Goal: Information Seeking & Learning: Find specific page/section

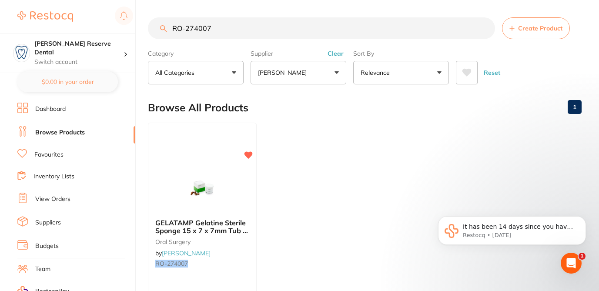
drag, startPoint x: 219, startPoint y: 31, endPoint x: 156, endPoint y: 28, distance: 62.7
click at [157, 29] on input "RO-274007" at bounding box center [321, 28] width 347 height 22
paste input "HS-9883766"
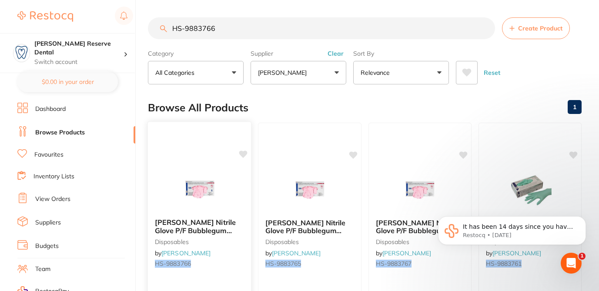
click at [244, 156] on icon at bounding box center [243, 153] width 8 height 7
click at [464, 153] on icon at bounding box center [463, 153] width 8 height 7
drag, startPoint x: 203, startPoint y: 30, endPoint x: 224, endPoint y: 31, distance: 20.9
click at [224, 31] on input "HS-9883766" at bounding box center [321, 28] width 347 height 22
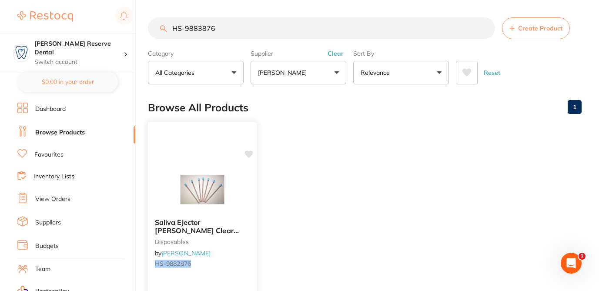
click at [249, 154] on icon at bounding box center [249, 153] width 8 height 7
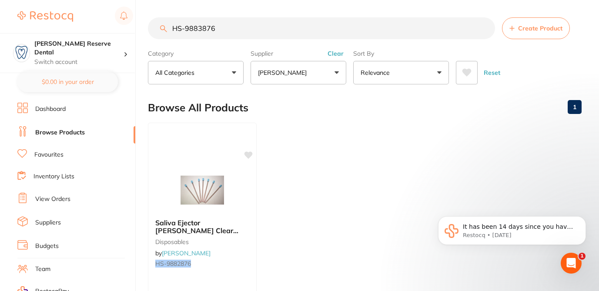
drag, startPoint x: 215, startPoint y: 30, endPoint x: 144, endPoint y: 28, distance: 70.5
click at [145, 29] on div "$124.00 Logan Reserve Dental Switch account Logan Reserve Dental BDF Dental $0.…" at bounding box center [299, 145] width 599 height 291
paste input "WN-313022"
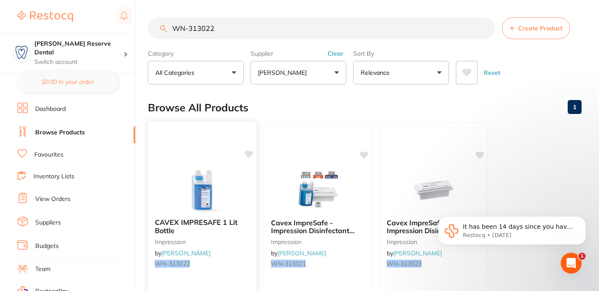
type input "WN-313022"
click at [251, 153] on icon at bounding box center [249, 153] width 8 height 7
drag, startPoint x: 216, startPoint y: 32, endPoint x: 154, endPoint y: 31, distance: 62.2
click at [154, 31] on input "WN-313022" at bounding box center [321, 28] width 347 height 22
paste input "CK-M060980-480"
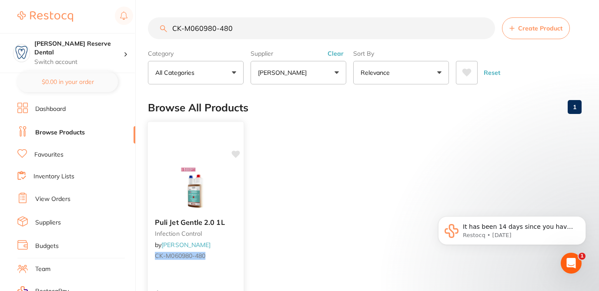
click at [237, 155] on icon at bounding box center [235, 153] width 8 height 7
drag, startPoint x: 232, startPoint y: 30, endPoint x: 165, endPoint y: 29, distance: 66.5
click at [165, 29] on div "CK-M060980-480 Create Product" at bounding box center [365, 28] width 434 height 22
paste input "KY-282637"
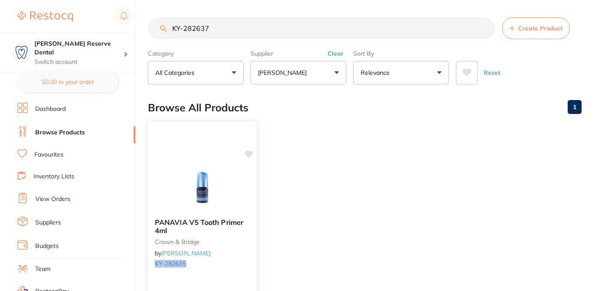
click at [251, 153] on icon at bounding box center [249, 153] width 8 height 7
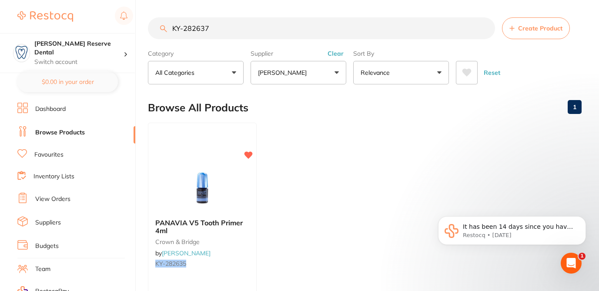
drag, startPoint x: 209, startPoint y: 28, endPoint x: 161, endPoint y: 26, distance: 47.4
click at [161, 27] on div "KY-282637 Create Product" at bounding box center [365, 28] width 434 height 22
paste input "5"
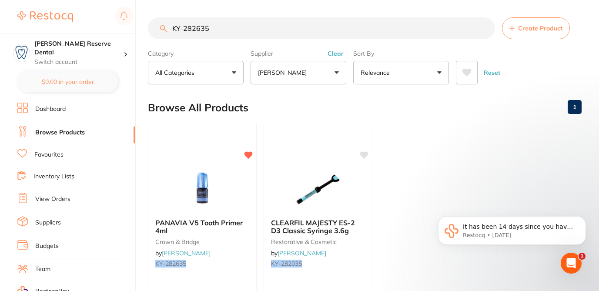
drag, startPoint x: 212, startPoint y: 28, endPoint x: 163, endPoint y: 23, distance: 48.9
click at [163, 24] on input "KY-282635" at bounding box center [321, 28] width 347 height 22
paste input "ULT-5064"
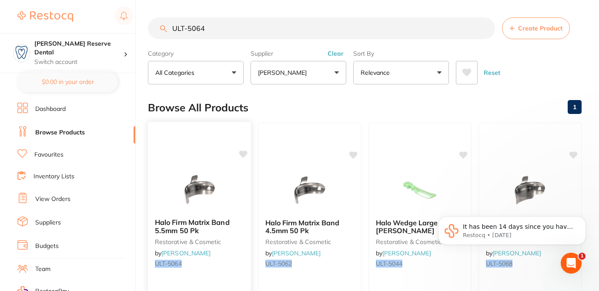
click at [241, 154] on icon at bounding box center [243, 153] width 8 height 7
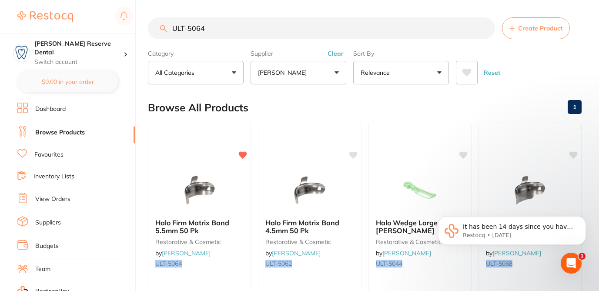
drag, startPoint x: 205, startPoint y: 30, endPoint x: 168, endPoint y: 27, distance: 37.1
click at [168, 28] on input "ULT-5064" at bounding box center [321, 28] width 347 height 22
paste input "AD-190-1065-01"
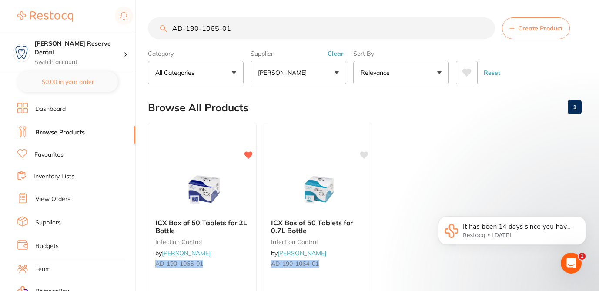
drag, startPoint x: 231, startPoint y: 29, endPoint x: 171, endPoint y: 28, distance: 60.0
click at [171, 28] on input "AD-190-1065-01" at bounding box center [321, 28] width 347 height 22
paste input "EC-7400195"
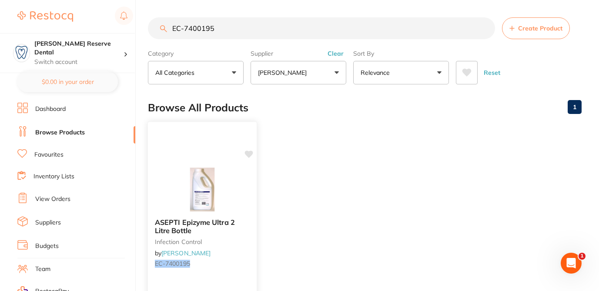
click at [249, 154] on icon at bounding box center [249, 153] width 8 height 7
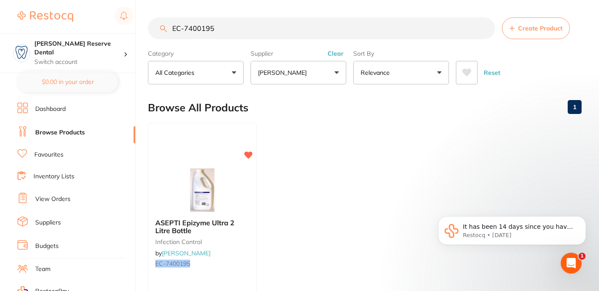
drag, startPoint x: 215, startPoint y: 30, endPoint x: 168, endPoint y: 26, distance: 47.1
click at [168, 27] on input "EC-7400195" at bounding box center [321, 28] width 347 height 22
paste input "GC-FUJILCCAPA2"
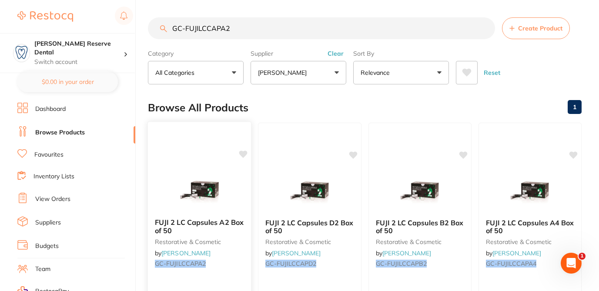
click at [245, 154] on icon at bounding box center [243, 153] width 8 height 7
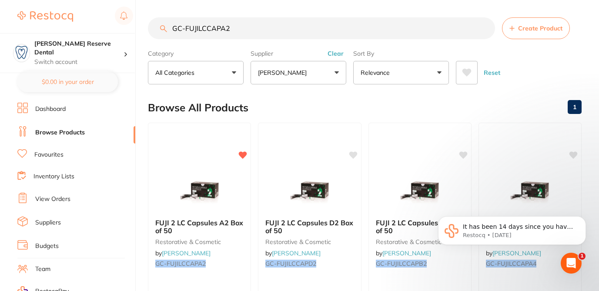
drag, startPoint x: 231, startPoint y: 29, endPoint x: 164, endPoint y: 27, distance: 67.4
click at [164, 27] on div "GC-FUJILCCAPA2 Create Product" at bounding box center [365, 28] width 434 height 22
paste input "SD-7510203"
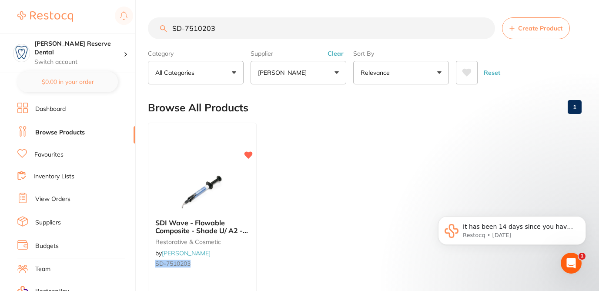
drag, startPoint x: 216, startPoint y: 29, endPoint x: 161, endPoint y: 30, distance: 54.4
click at [161, 30] on div "SD-7510203 Create Product" at bounding box center [365, 28] width 434 height 22
paste input "MB-MPR400"
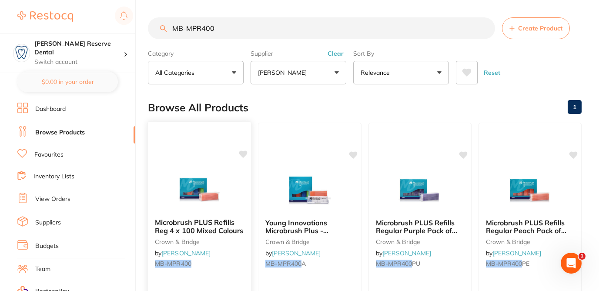
click at [246, 156] on icon at bounding box center [243, 154] width 9 height 9
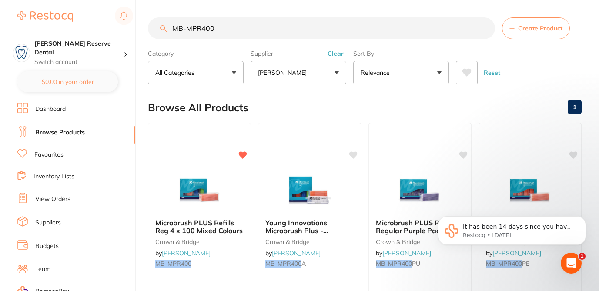
drag, startPoint x: 218, startPoint y: 30, endPoint x: 161, endPoint y: 30, distance: 57.4
click at [161, 30] on div "MB-MPR400 Create Product" at bounding box center [365, 28] width 434 height 22
paste input "HSD-9793784"
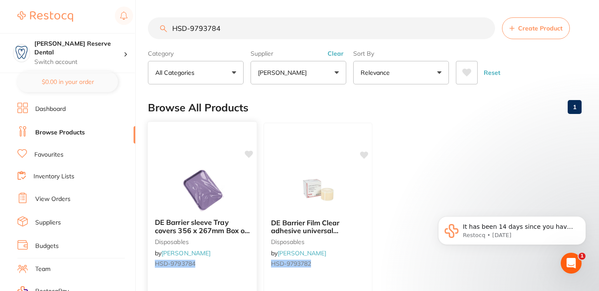
click at [246, 154] on icon at bounding box center [249, 153] width 8 height 7
drag, startPoint x: 222, startPoint y: 31, endPoint x: 161, endPoint y: 25, distance: 60.7
click at [160, 28] on div "HSD-9793784 Create Product" at bounding box center [365, 28] width 434 height 22
paste input "609"
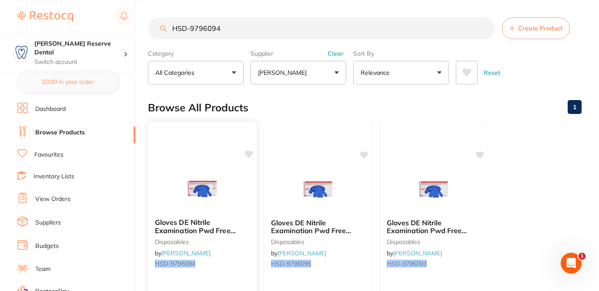
click at [250, 157] on icon at bounding box center [248, 154] width 9 height 9
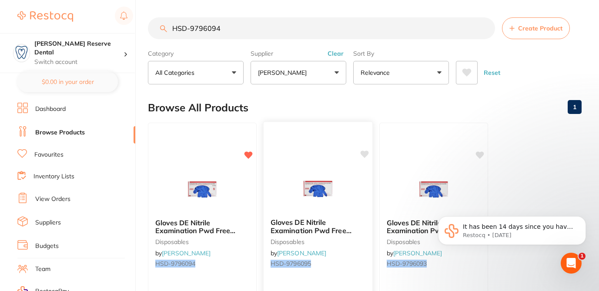
click at [365, 152] on icon at bounding box center [364, 153] width 8 height 7
drag, startPoint x: 220, startPoint y: 29, endPoint x: 166, endPoint y: 28, distance: 54.4
click at [166, 28] on div "HSD-9796094 Create Product" at bounding box center [365, 28] width 434 height 22
paste input "-9000739"
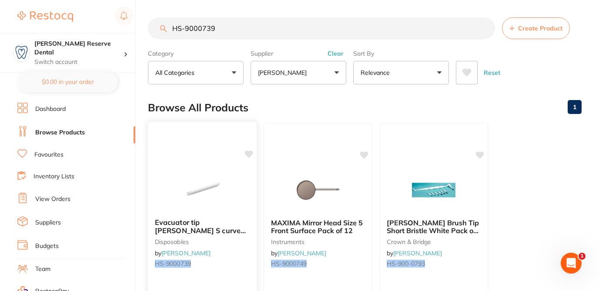
click at [248, 157] on icon at bounding box center [249, 153] width 8 height 7
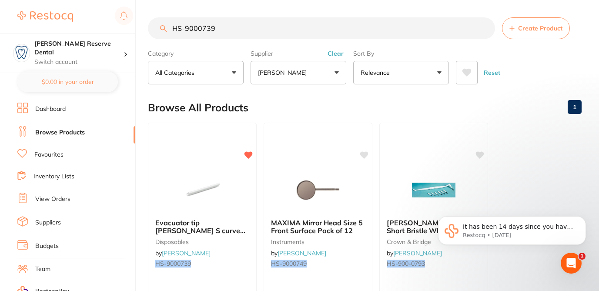
drag, startPoint x: 217, startPoint y: 28, endPoint x: 167, endPoint y: 27, distance: 50.0
click at [167, 27] on input "HS-9000739" at bounding box center [321, 28] width 347 height 22
paste input "TM-2381C"
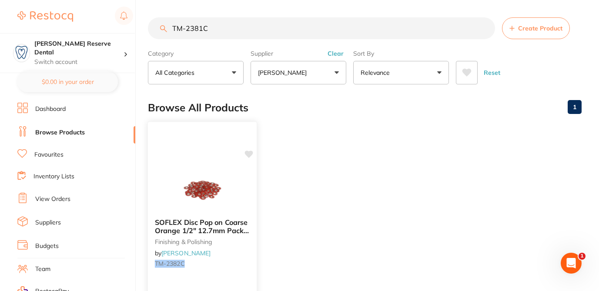
click at [250, 152] on icon at bounding box center [249, 153] width 8 height 7
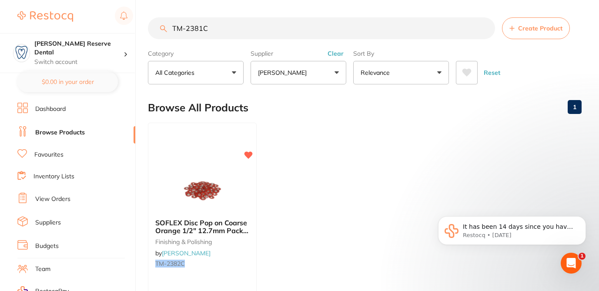
drag, startPoint x: 208, startPoint y: 27, endPoint x: 167, endPoint y: 22, distance: 41.6
click at [167, 22] on input "TM-2381C" at bounding box center [321, 28] width 347 height 22
paste input "MB-MPR400"
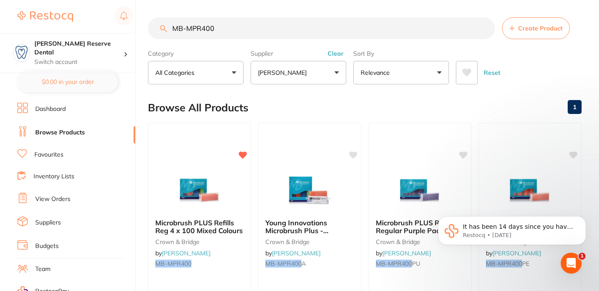
drag, startPoint x: 218, startPoint y: 28, endPoint x: 157, endPoint y: 27, distance: 60.5
click at [157, 27] on input "MB-MPR400" at bounding box center [321, 28] width 347 height 22
paste input "CG-61009497"
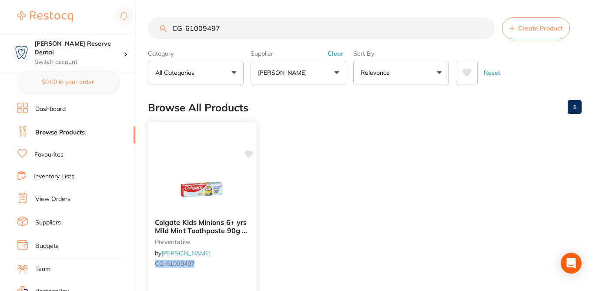
click at [250, 155] on icon at bounding box center [249, 153] width 8 height 7
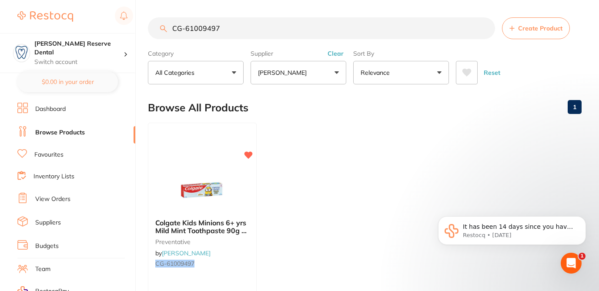
drag, startPoint x: 221, startPoint y: 31, endPoint x: 168, endPoint y: 16, distance: 55.3
click at [164, 26] on div "CG-61009497 Create Product" at bounding box center [365, 28] width 434 height 22
drag, startPoint x: 229, startPoint y: 31, endPoint x: 142, endPoint y: 23, distance: 87.3
click at [142, 24] on div "$124.00 Logan Reserve Dental Switch account Logan Reserve Dental BDF Dental $0.…" at bounding box center [299, 145] width 599 height 291
paste input "46106"
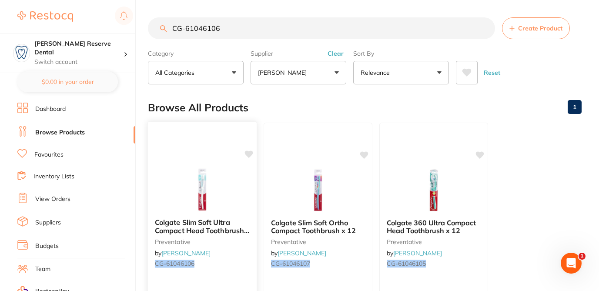
click at [250, 153] on icon at bounding box center [249, 153] width 8 height 7
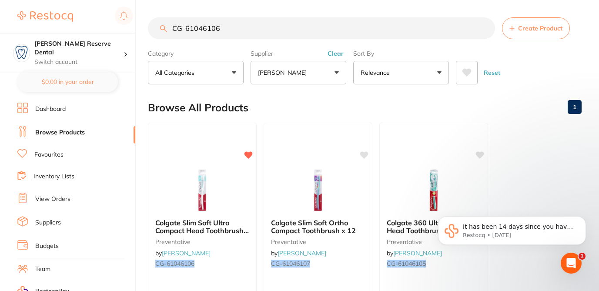
drag, startPoint x: 224, startPoint y: 32, endPoint x: 162, endPoint y: 25, distance: 61.7
click at [162, 30] on div "CG-61046106 Create Product" at bounding box center [365, 28] width 434 height 22
paste input "09497"
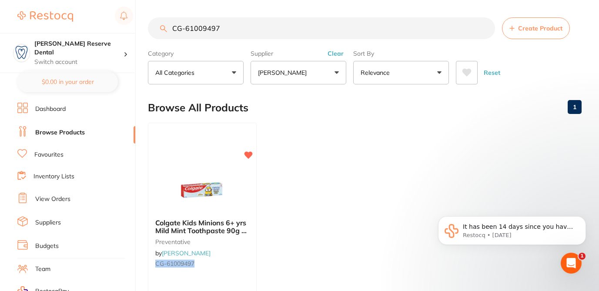
drag, startPoint x: 219, startPoint y: 31, endPoint x: 162, endPoint y: 22, distance: 57.8
click at [162, 23] on input "CG-61009497" at bounding box center [321, 28] width 347 height 22
paste input "ULT-7020"
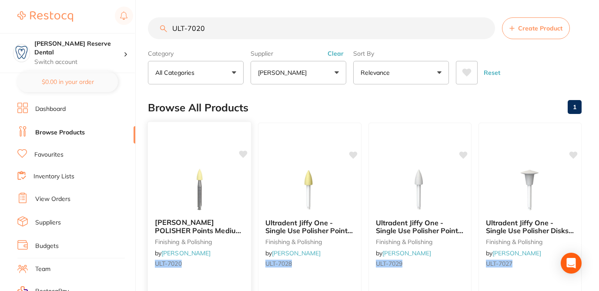
click at [244, 155] on icon at bounding box center [243, 153] width 8 height 7
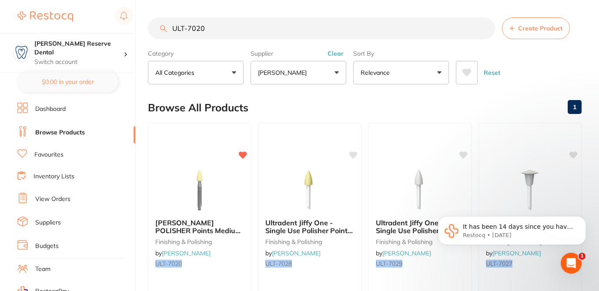
drag, startPoint x: 202, startPoint y: 29, endPoint x: 157, endPoint y: 29, distance: 45.2
click at [157, 29] on input "ULT-7020" at bounding box center [321, 28] width 347 height 22
paste input "GC-0132F573000"
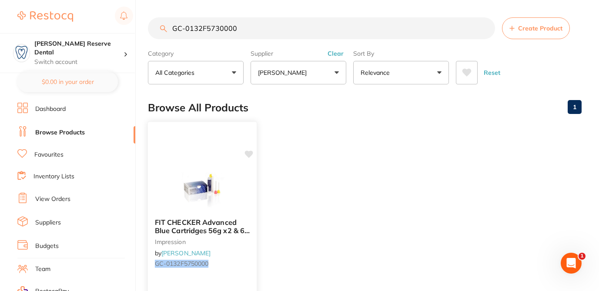
click at [252, 151] on icon at bounding box center [249, 153] width 8 height 7
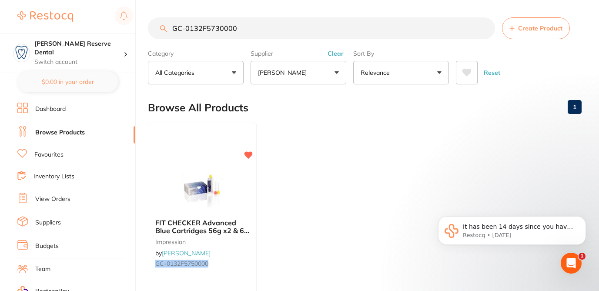
drag, startPoint x: 240, startPoint y: 26, endPoint x: 147, endPoint y: 23, distance: 94.0
click at [147, 24] on div "$124.00 Logan Reserve Dental Switch account Logan Reserve Dental BDF Dental $0.…" at bounding box center [299, 145] width 599 height 291
paste input "KY-282612"
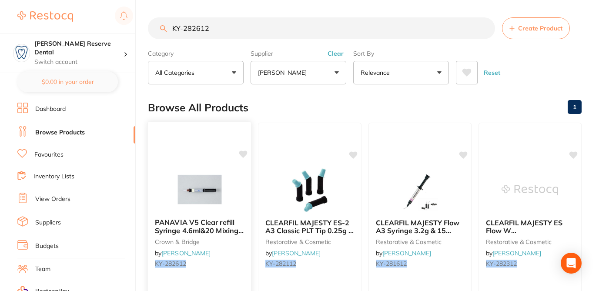
click at [245, 154] on icon at bounding box center [243, 153] width 8 height 7
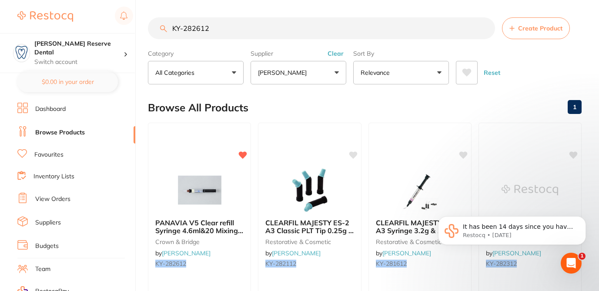
drag, startPoint x: 213, startPoint y: 30, endPoint x: 157, endPoint y: 21, distance: 56.8
click at [157, 28] on input "KY-282612" at bounding box center [321, 28] width 347 height 22
paste input "EC-7400195"
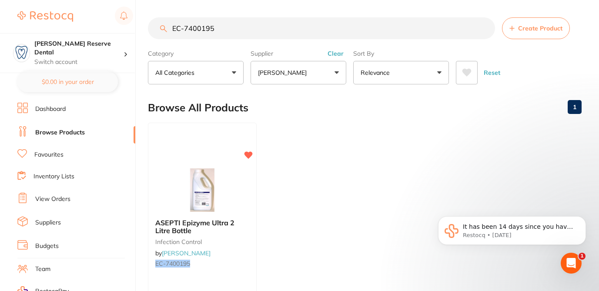
drag, startPoint x: 218, startPoint y: 28, endPoint x: 157, endPoint y: 26, distance: 60.9
click at [157, 27] on input "EC-7400195" at bounding box center [321, 28] width 347 height 22
paste input "TM-2382M"
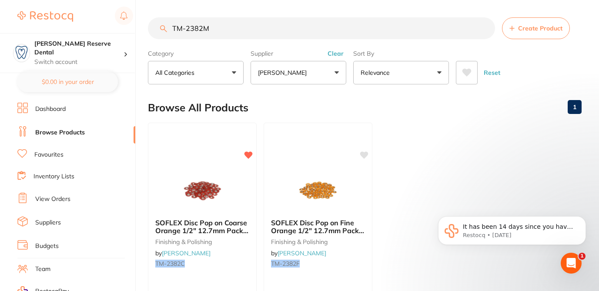
drag, startPoint x: 217, startPoint y: 33, endPoint x: 152, endPoint y: 20, distance: 66.5
click at [152, 22] on input "TM-2382M" at bounding box center [321, 28] width 347 height 22
paste input "HS-5721912"
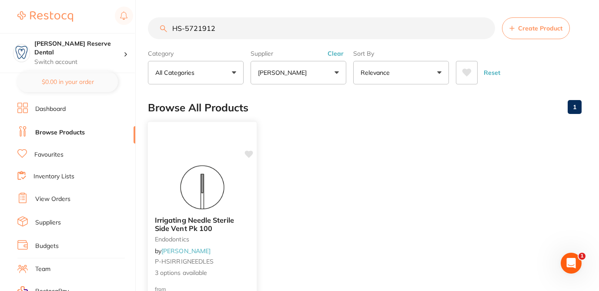
click at [241, 207] on div at bounding box center [202, 187] width 109 height 44
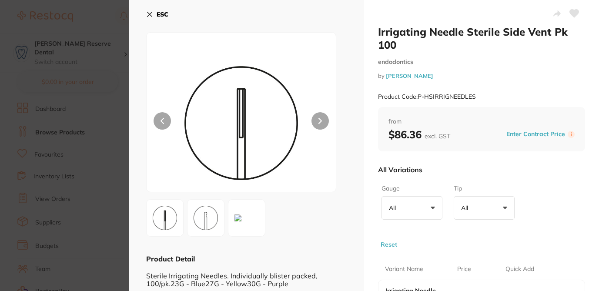
click at [573, 12] on icon at bounding box center [574, 14] width 9 height 8
click at [559, 184] on div "Gauge All +0 All 23G 30G Tip All +0 All Closed End Reset" at bounding box center [481, 214] width 207 height 67
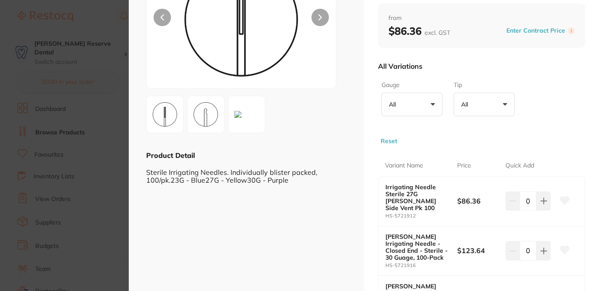
scroll to position [104, 0]
click at [564, 200] on icon at bounding box center [564, 200] width 9 height 8
click at [104, 24] on section "Irrigating Needle Sterile Side Vent Pk 100 endodontics by Henry Schein Halas Pr…" at bounding box center [299, 145] width 599 height 291
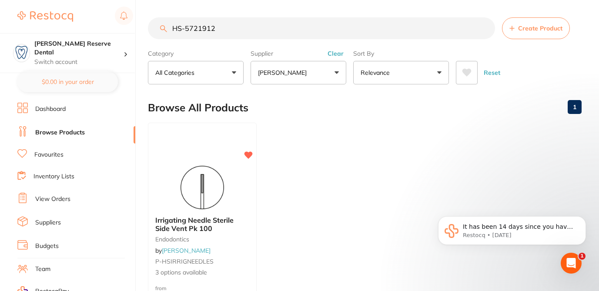
drag, startPoint x: 228, startPoint y: 29, endPoint x: 166, endPoint y: 26, distance: 62.3
click at [166, 26] on div "HS-5721912 Create Product" at bounding box center [365, 28] width 434 height 22
paste input "TM-2381M"
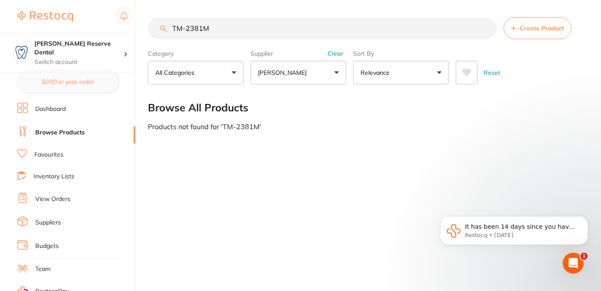
drag, startPoint x: 217, startPoint y: 31, endPoint x: 167, endPoint y: 26, distance: 49.4
click at [167, 25] on input "TM-2381M" at bounding box center [322, 28] width 349 height 22
paste input "F"
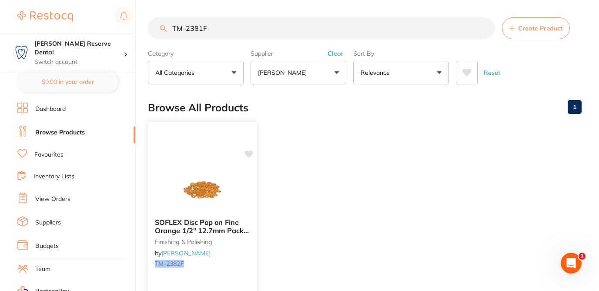
click at [247, 154] on icon at bounding box center [249, 153] width 8 height 7
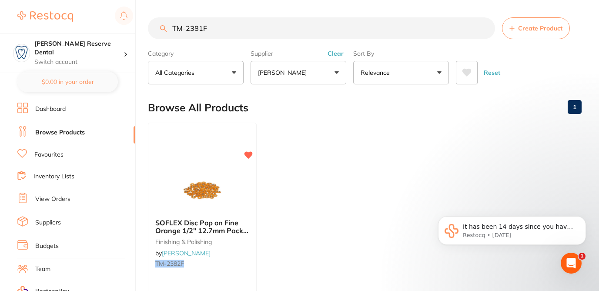
drag, startPoint x: 210, startPoint y: 28, endPoint x: 164, endPoint y: 23, distance: 45.5
click at [164, 23] on input "TM-2381F" at bounding box center [321, 28] width 347 height 22
paste input "2"
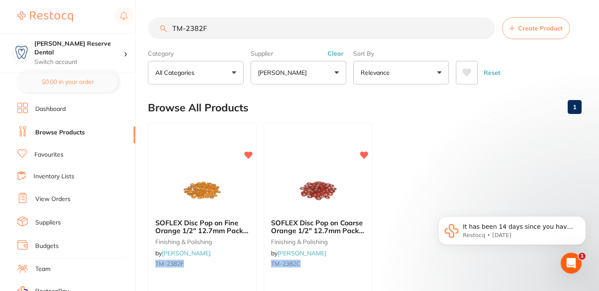
drag, startPoint x: 209, startPoint y: 30, endPoint x: 160, endPoint y: 29, distance: 49.1
click at [160, 30] on div "TM-2382F Create Product" at bounding box center [365, 28] width 434 height 22
paste input "S"
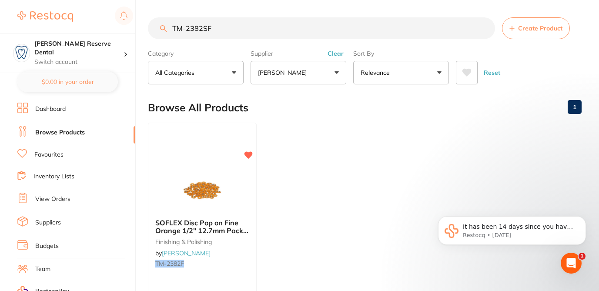
drag, startPoint x: 214, startPoint y: 30, endPoint x: 164, endPoint y: 19, distance: 51.8
click at [164, 20] on input "TM-2382SF" at bounding box center [321, 28] width 347 height 22
paste input "1"
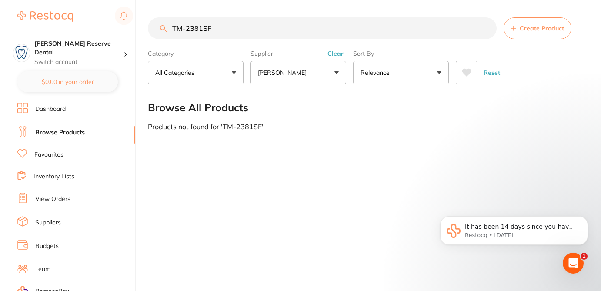
drag, startPoint x: 215, startPoint y: 33, endPoint x: 170, endPoint y: 26, distance: 45.8
click at [170, 26] on input "TM-2381SF" at bounding box center [322, 28] width 349 height 22
paste input "GC-FUJIIXXTRAA2"
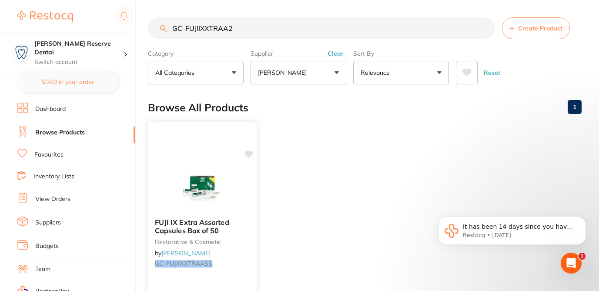
type input "GC-FUJIIXXTRAA2"
click at [248, 154] on icon at bounding box center [249, 153] width 8 height 7
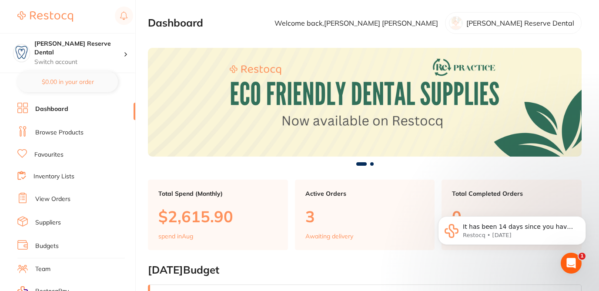
click at [79, 131] on link "Browse Products" at bounding box center [59, 132] width 48 height 9
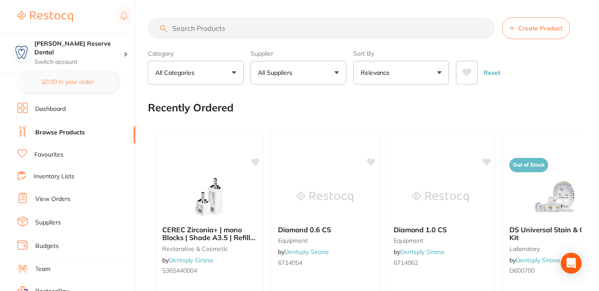
click at [182, 27] on input "search" at bounding box center [321, 28] width 347 height 22
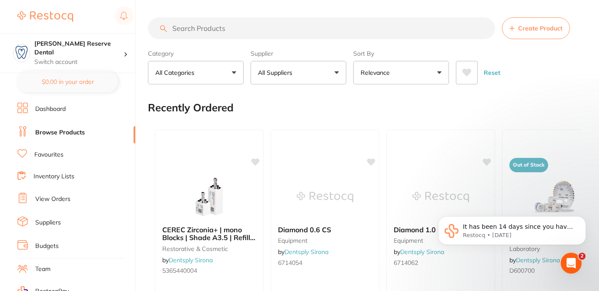
paste input "GC-FUJIIXXTRAA2"
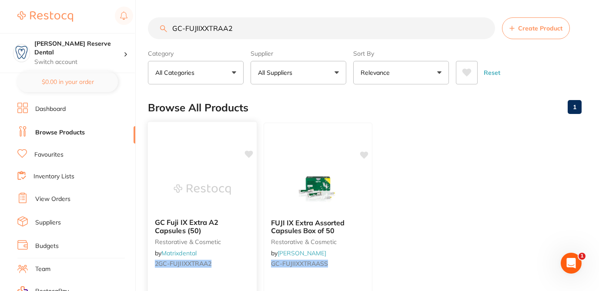
click at [249, 155] on icon at bounding box center [249, 153] width 8 height 7
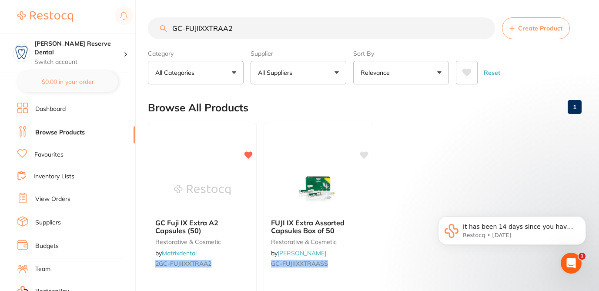
click at [242, 25] on input "GC-FUJIIXXTRAA2" at bounding box center [321, 28] width 347 height 22
drag, startPoint x: 242, startPoint y: 25, endPoint x: 163, endPoint y: 25, distance: 79.1
click at [164, 25] on div "GC-FUJIIXXTRAA2 Create Product" at bounding box center [365, 28] width 434 height 22
paste input "PLUSCAP"
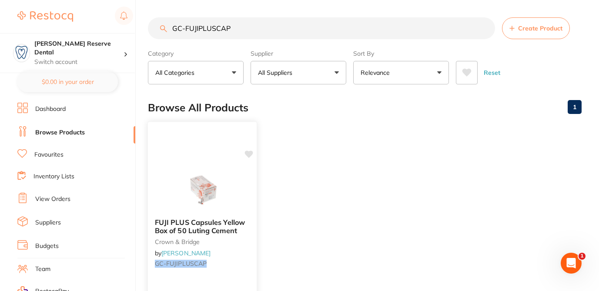
click at [250, 154] on icon at bounding box center [249, 153] width 8 height 7
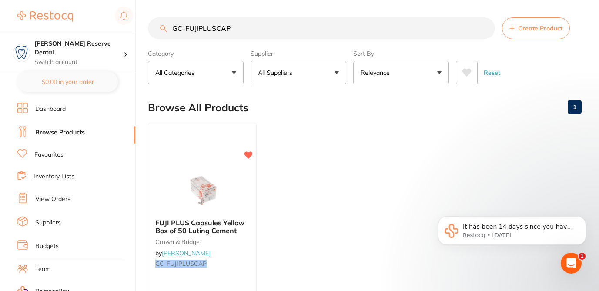
drag, startPoint x: 227, startPoint y: 28, endPoint x: 168, endPoint y: 23, distance: 59.4
click at [168, 23] on input "GC-FUJIPLUSCAP" at bounding box center [321, 28] width 347 height 22
paste input "ULT-5896"
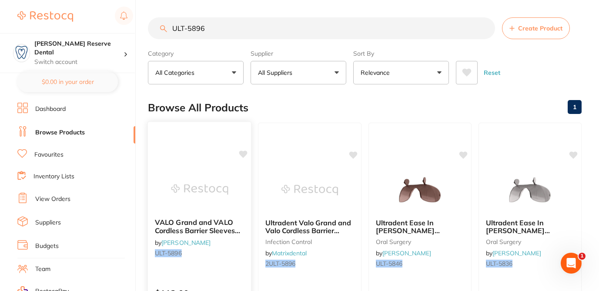
click at [243, 157] on icon at bounding box center [243, 153] width 8 height 7
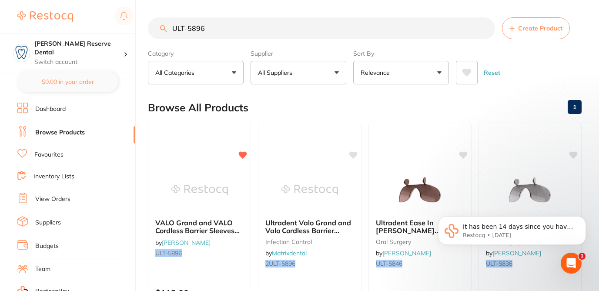
drag, startPoint x: 211, startPoint y: 29, endPoint x: 148, endPoint y: 20, distance: 63.3
click at [149, 23] on input "ULT-5896" at bounding box center [321, 28] width 347 height 22
paste input "SP-4090-100"
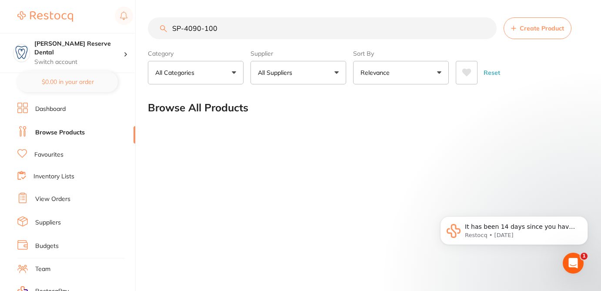
drag, startPoint x: 226, startPoint y: 30, endPoint x: 140, endPoint y: 23, distance: 85.6
click at [140, 26] on div "$124.00 [PERSON_NAME] Reserve Dental Switch account [PERSON_NAME] Reserve Denta…" at bounding box center [300, 145] width 601 height 291
paste input "B34241AA"
drag, startPoint x: 214, startPoint y: 30, endPoint x: 150, endPoint y: 25, distance: 64.1
click at [150, 26] on input "B34241AA" at bounding box center [322, 28] width 349 height 22
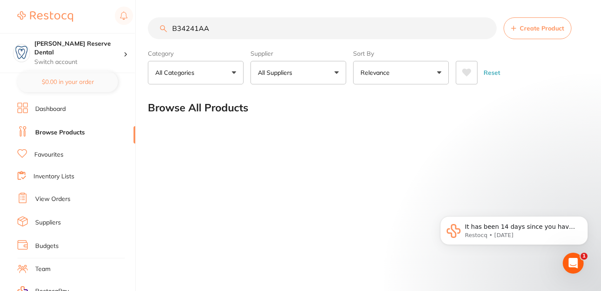
paste input "DMG-110411"
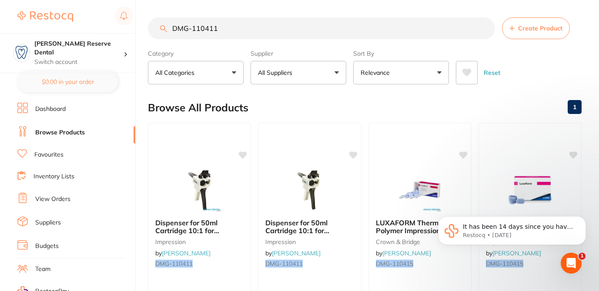
type input "DMG-110411"
click at [331, 73] on button "All Suppliers" at bounding box center [298, 72] width 96 height 23
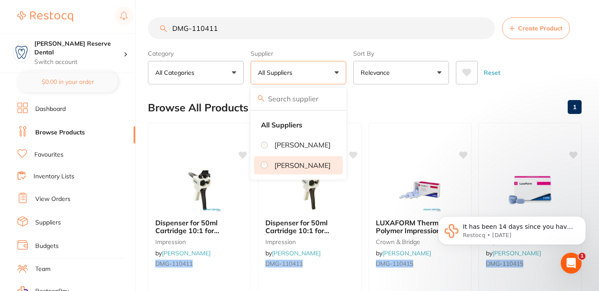
click at [307, 169] on p "[PERSON_NAME]" at bounding box center [302, 165] width 56 height 8
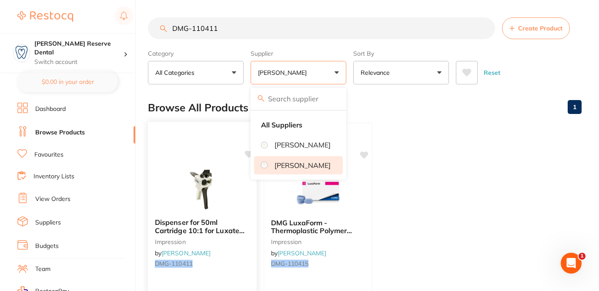
click at [248, 155] on icon at bounding box center [249, 153] width 8 height 7
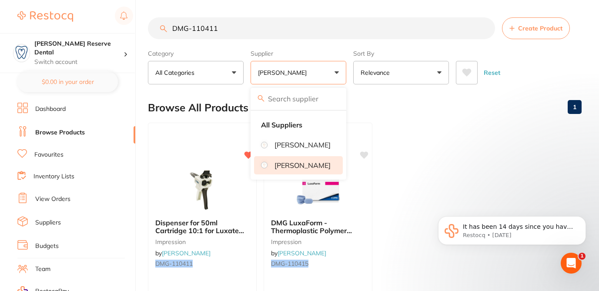
click at [64, 154] on li "Favourites" at bounding box center [76, 154] width 118 height 11
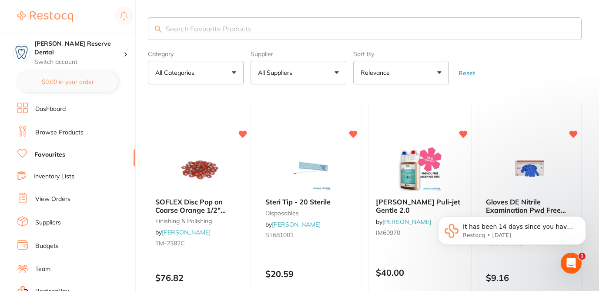
click at [221, 27] on input "search" at bounding box center [365, 28] width 434 height 23
paste input "GC-5040518"
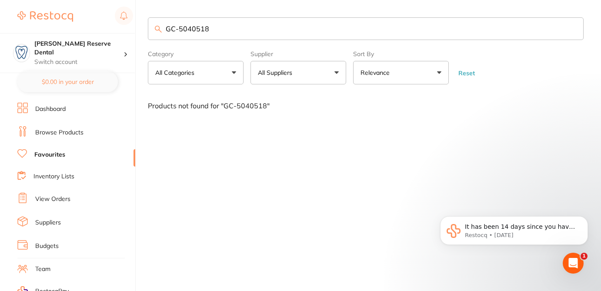
drag, startPoint x: 209, startPoint y: 31, endPoint x: 161, endPoint y: 28, distance: 47.5
click at [161, 28] on div "GC-5040518" at bounding box center [366, 28] width 436 height 23
paste input "M-638-041-20"
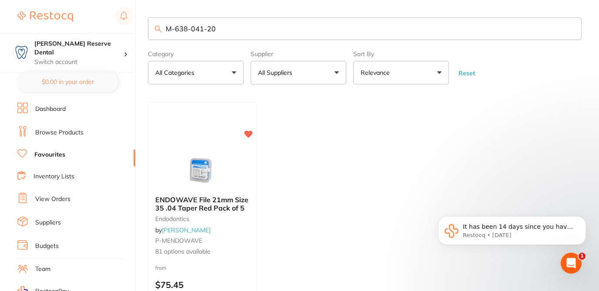
drag, startPoint x: 220, startPoint y: 30, endPoint x: 153, endPoint y: 24, distance: 67.6
click at [153, 24] on input "M-638-041-20" at bounding box center [365, 28] width 434 height 23
paste input "5"
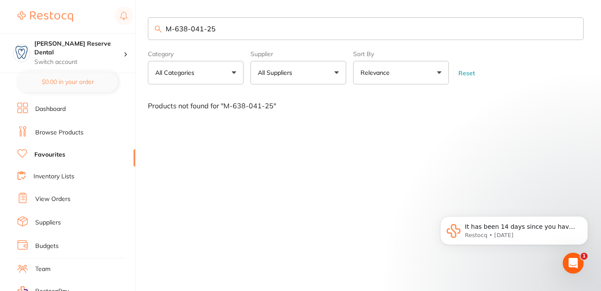
drag, startPoint x: 221, startPoint y: 30, endPoint x: 144, endPoint y: 24, distance: 77.1
click at [144, 27] on div "$124.00 [PERSON_NAME] Reserve Dental Switch account [PERSON_NAME] Reserve Denta…" at bounding box center [300, 145] width 601 height 291
paste input "30"
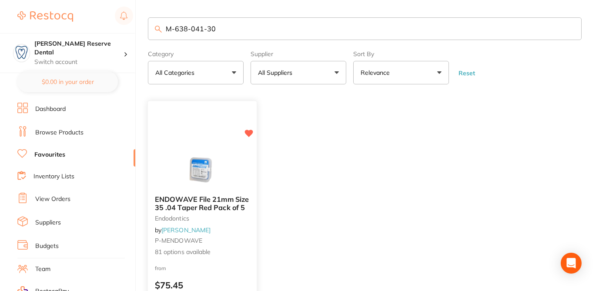
click at [243, 247] on div "ENDOWAVE File 21mm Size 35 .04 Taper Red Pack of 5 endodontics by [PERSON_NAME]…" at bounding box center [202, 225] width 109 height 75
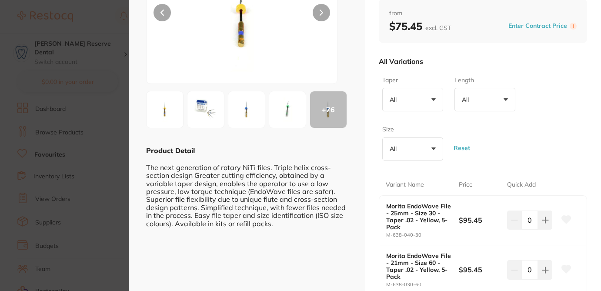
scroll to position [122, 0]
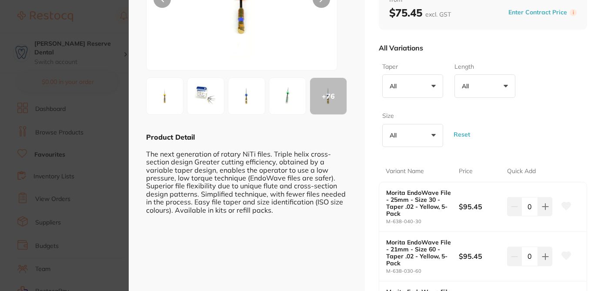
click at [496, 110] on div "Taper All +0 All .06/.02 0.02 0.04 0.06 0.08 1 Length All +0 All 19mm 21mm 25mm…" at bounding box center [483, 104] width 208 height 91
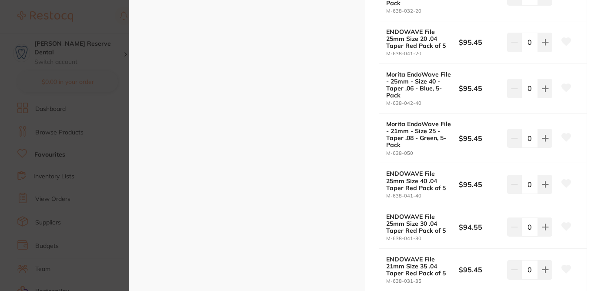
scroll to position [3948, 0]
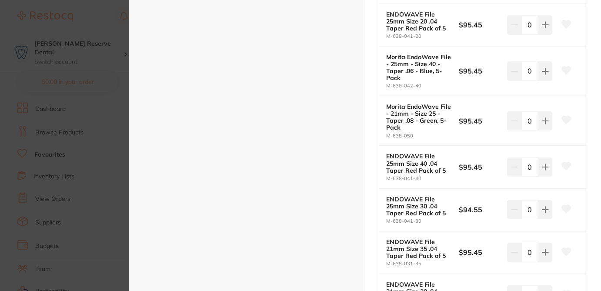
click at [568, 210] on icon at bounding box center [566, 209] width 10 height 9
click at [562, 164] on icon at bounding box center [566, 166] width 9 height 8
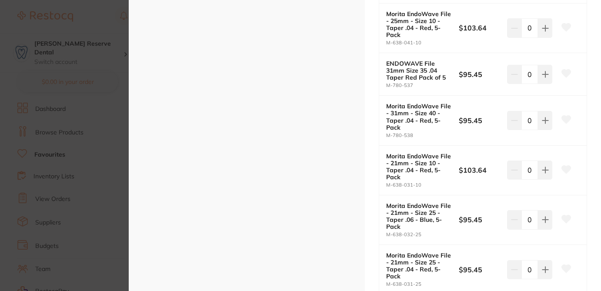
scroll to position [1490, 0]
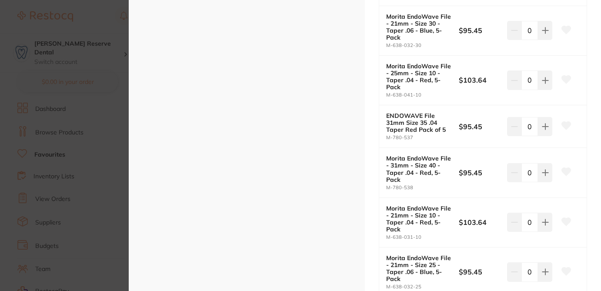
click at [103, 46] on section "ENDOWAVE File 21mm Size 35 .04 Taper Red Pack of 5 endodontics by [PERSON_NAME]…" at bounding box center [300, 145] width 601 height 291
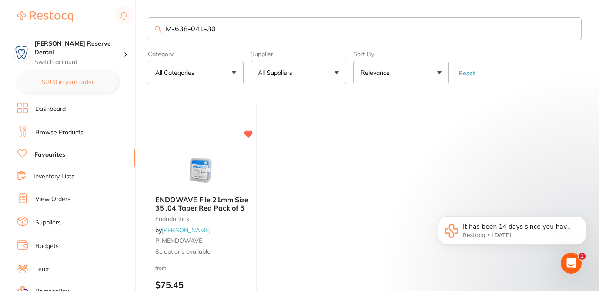
drag, startPoint x: 222, startPoint y: 28, endPoint x: 156, endPoint y: 23, distance: 66.3
click at [156, 23] on input "M-638-041-30" at bounding box center [365, 28] width 434 height 23
paste input "CG-61047335"
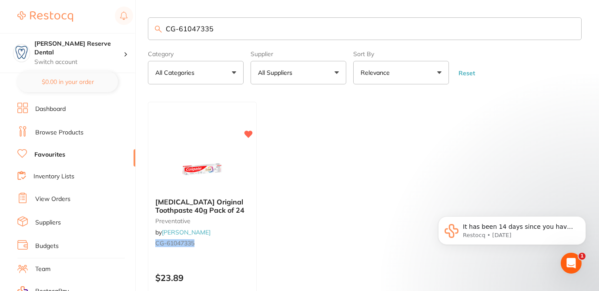
drag, startPoint x: 220, startPoint y: 28, endPoint x: 164, endPoint y: 23, distance: 56.7
click at [164, 23] on input "CG-61047335" at bounding box center [365, 28] width 434 height 23
paste input "POC010"
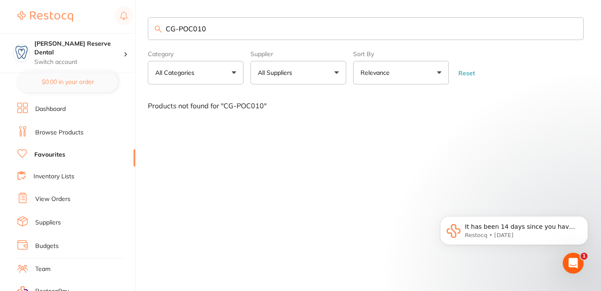
click at [211, 29] on input "CG-POC010" at bounding box center [366, 28] width 436 height 23
drag, startPoint x: 210, startPoint y: 27, endPoint x: 143, endPoint y: 23, distance: 67.9
click at [143, 24] on div "$124.00 [PERSON_NAME] Reserve Dental Switch account [PERSON_NAME] Reserve Denta…" at bounding box center [300, 145] width 601 height 291
paste input "61009497"
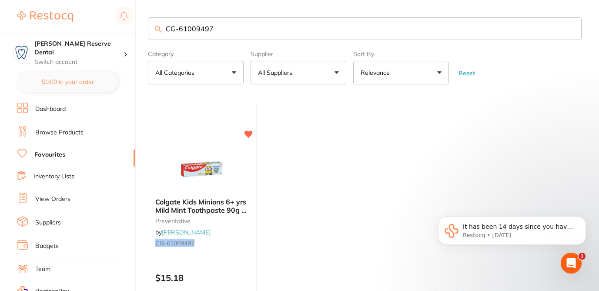
scroll to position [0, 0]
drag, startPoint x: 220, startPoint y: 24, endPoint x: 214, endPoint y: 33, distance: 11.1
click at [214, 33] on input "CG-61009497" at bounding box center [365, 28] width 434 height 23
paste input "ULT-5896"
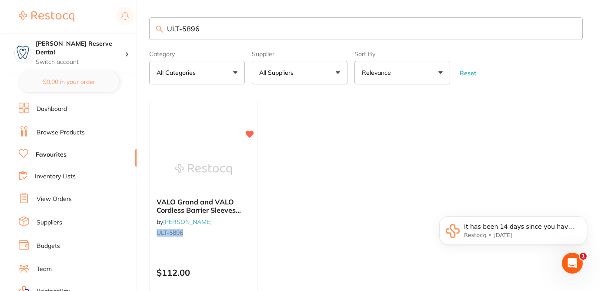
scroll to position [0, 0]
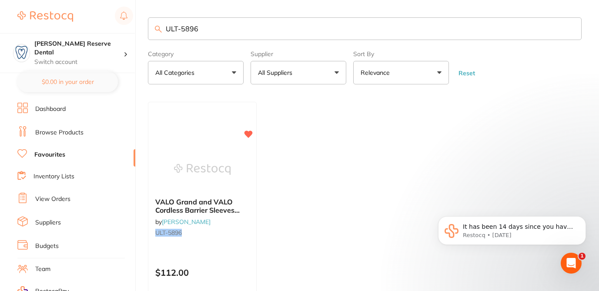
drag, startPoint x: 207, startPoint y: 29, endPoint x: 165, endPoint y: 25, distance: 42.8
click at [165, 25] on input "ULT-5896" at bounding box center [365, 28] width 434 height 23
paste input "M-638-041-30"
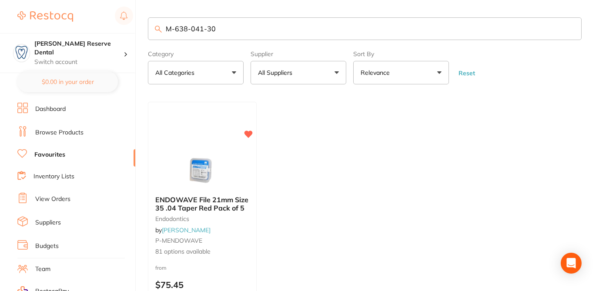
click at [235, 244] on div "ENDOWAVE File 21mm Size 35 .04 Taper Red Pack of 5 endodontics by [PERSON_NAME]…" at bounding box center [202, 226] width 108 height 74
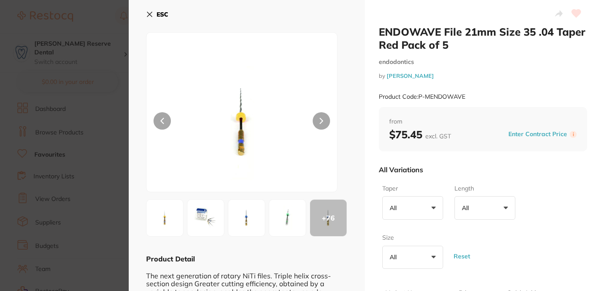
click at [504, 170] on div "All Variations" at bounding box center [483, 169] width 208 height 23
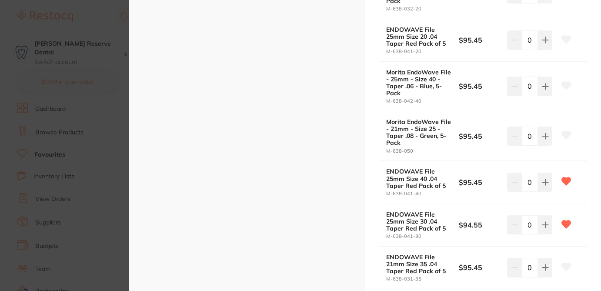
scroll to position [3201, 0]
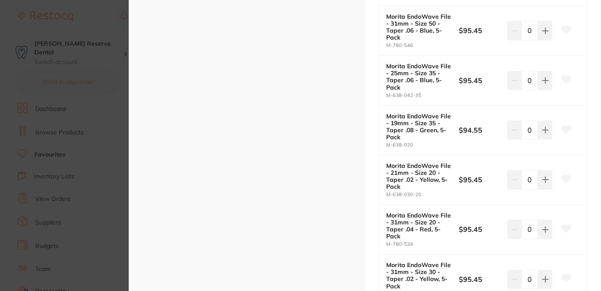
click at [90, 21] on section "ENDOWAVE File 21mm Size 35 .04 Taper Red Pack of 5 endodontics by [PERSON_NAME]…" at bounding box center [300, 145] width 601 height 291
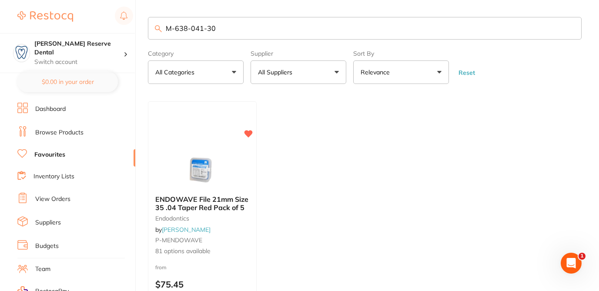
drag, startPoint x: 227, startPoint y: 31, endPoint x: 156, endPoint y: 23, distance: 70.9
click at [156, 23] on input "M-638-041-30" at bounding box center [365, 28] width 434 height 23
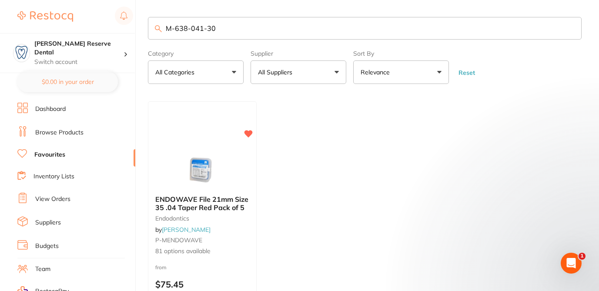
paste input "HS-570156"
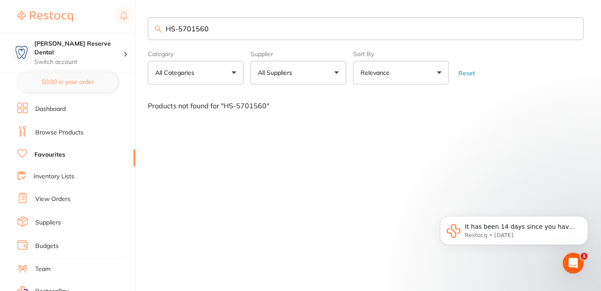
drag, startPoint x: 221, startPoint y: 27, endPoint x: 144, endPoint y: 23, distance: 77.5
click at [144, 23] on div "$124.00 [PERSON_NAME] Reserve Dental Switch account [PERSON_NAME] Reserve Denta…" at bounding box center [300, 145] width 601 height 291
paste input "D6837314012X5"
drag, startPoint x: 224, startPoint y: 32, endPoint x: 159, endPoint y: 17, distance: 66.9
click at [159, 17] on input "D6837314012X5" at bounding box center [366, 28] width 436 height 23
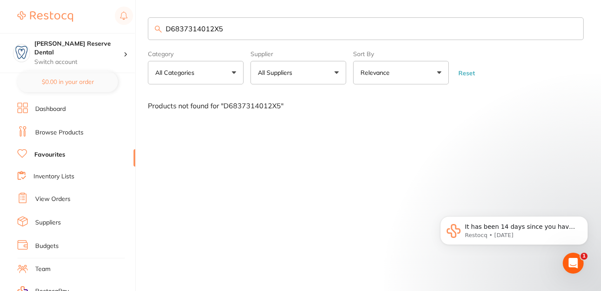
paste input "834314021"
drag, startPoint x: 222, startPoint y: 32, endPoint x: 148, endPoint y: 19, distance: 75.5
click at [148, 20] on input "D834314021X5" at bounding box center [366, 28] width 436 height 23
paste input "GC1-008422"
drag, startPoint x: 214, startPoint y: 34, endPoint x: 155, endPoint y: 25, distance: 58.9
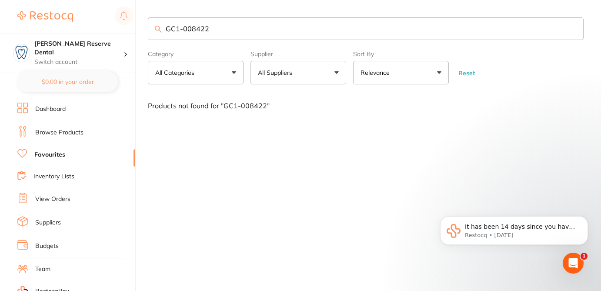
click at [155, 25] on div "GC1-008422" at bounding box center [366, 28] width 436 height 23
paste input "KY-281064"
drag, startPoint x: 211, startPoint y: 28, endPoint x: 144, endPoint y: 24, distance: 67.5
click at [144, 24] on div "$124.00 [PERSON_NAME] Reserve Dental Switch account [PERSON_NAME] Reserve Denta…" at bounding box center [300, 145] width 601 height 291
paste input "SP-4063"
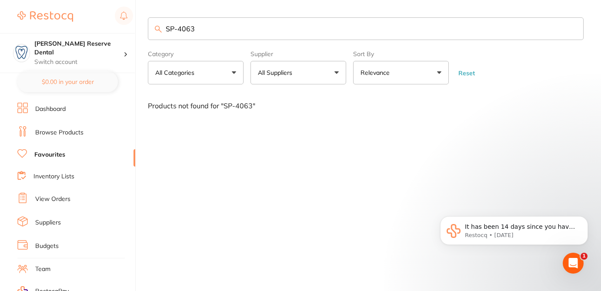
drag, startPoint x: 199, startPoint y: 27, endPoint x: 146, endPoint y: 23, distance: 52.8
click at [146, 23] on div "$124.00 [PERSON_NAME] Reserve Dental Switch account [PERSON_NAME] Reserve Denta…" at bounding box center [300, 145] width 601 height 291
paste input "36-100"
drag, startPoint x: 207, startPoint y: 29, endPoint x: 139, endPoint y: 27, distance: 67.8
click at [139, 28] on div "$124.00 [PERSON_NAME] Reserve Dental Switch account [PERSON_NAME] Reserve Denta…" at bounding box center [300, 145] width 601 height 291
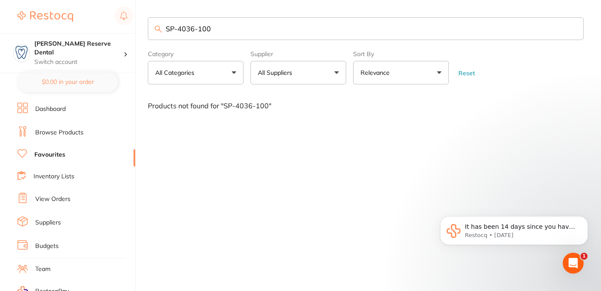
paste input "D-8210102"
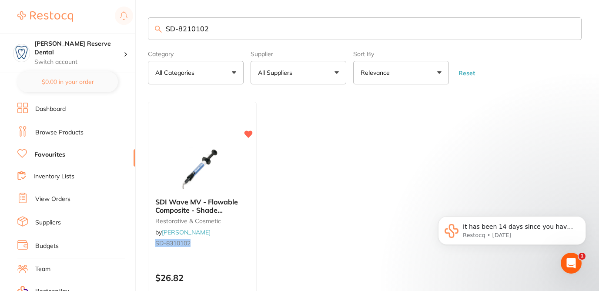
drag, startPoint x: 220, startPoint y: 32, endPoint x: 154, endPoint y: 25, distance: 66.0
click at [154, 27] on input "SD-8210102" at bounding box center [365, 28] width 434 height 23
paste input "203"
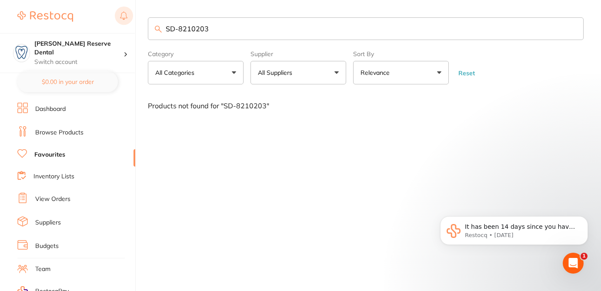
drag, startPoint x: 211, startPoint y: 29, endPoint x: 133, endPoint y: 7, distance: 81.2
click at [133, 20] on div "$124.00 [PERSON_NAME] Reserve Dental Switch account [PERSON_NAME] Reserve Denta…" at bounding box center [300, 145] width 601 height 291
paste input "7510304"
drag, startPoint x: 214, startPoint y: 30, endPoint x: 159, endPoint y: 20, distance: 56.0
click at [159, 22] on input "SD-7510304" at bounding box center [366, 28] width 436 height 23
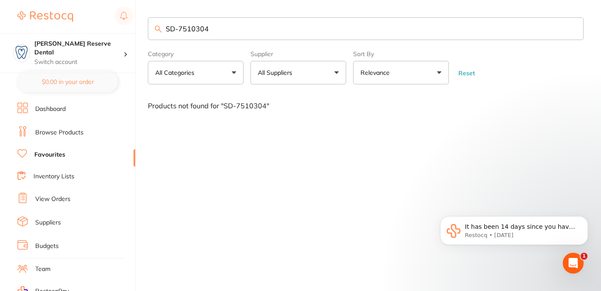
paste input "HS-9883766"
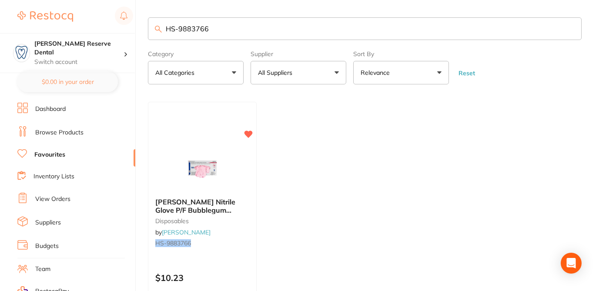
drag, startPoint x: 218, startPoint y: 34, endPoint x: 144, endPoint y: 26, distance: 74.9
click at [144, 26] on div "$124.00 [PERSON_NAME] Reserve Dental Switch account [PERSON_NAME] Reserve Denta…" at bounding box center [299, 145] width 599 height 291
paste input "7"
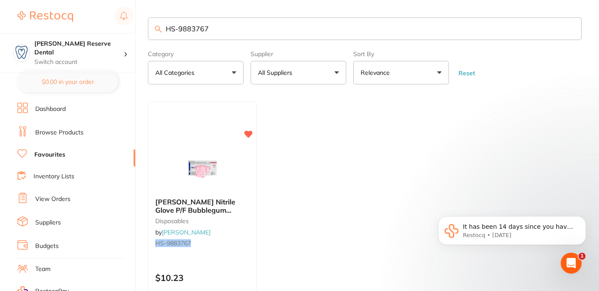
drag, startPoint x: 212, startPoint y: 28, endPoint x: 157, endPoint y: 25, distance: 54.9
click at [157, 25] on input "HS-9883767" at bounding box center [365, 28] width 434 height 23
paste input "KY-282403"
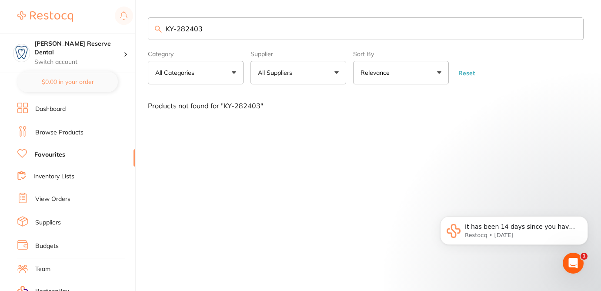
type input "KY-282403"
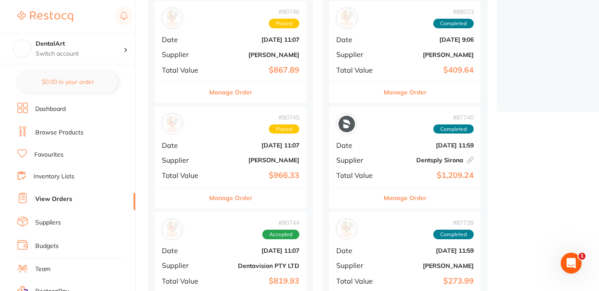
scroll to position [226, 0]
